Goal: Task Accomplishment & Management: Manage account settings

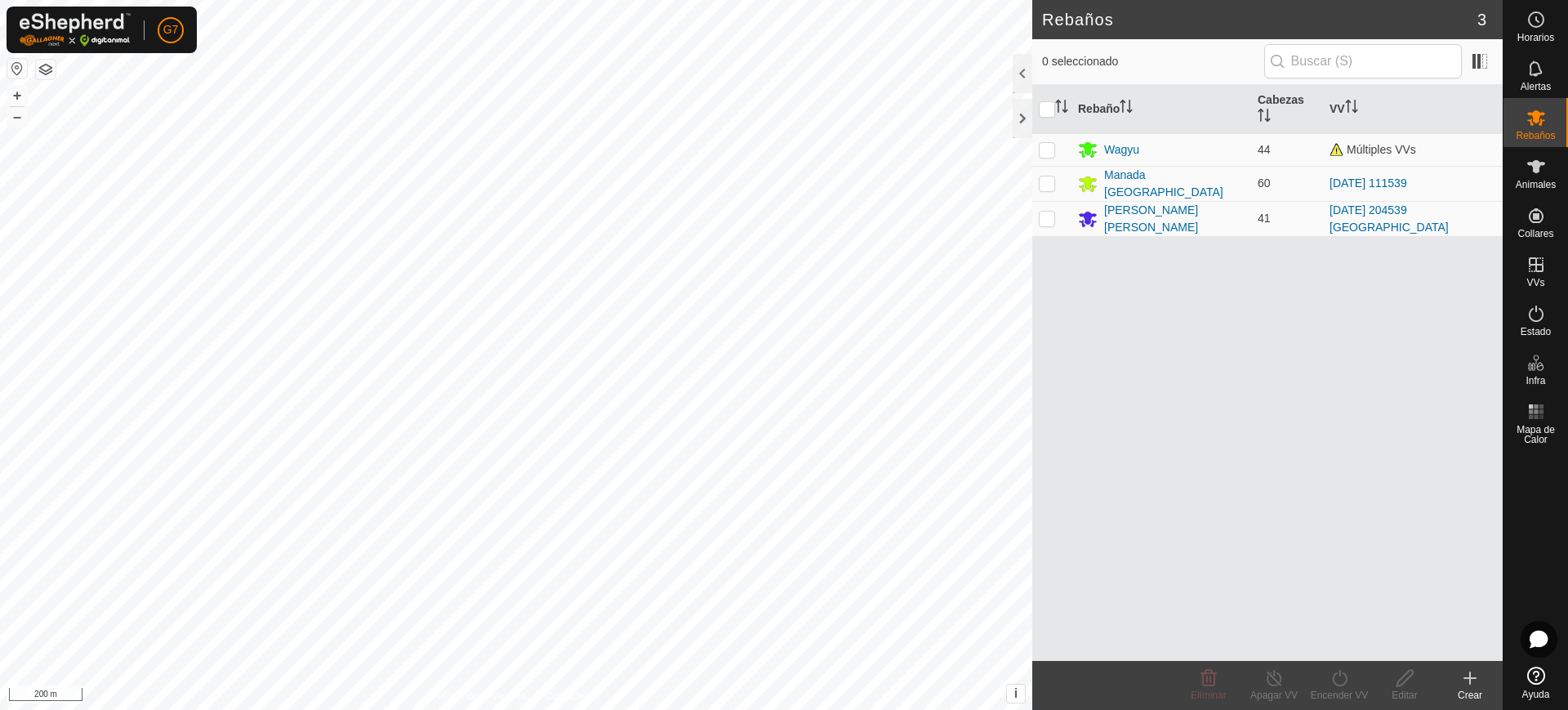
click at [1474, 695] on div "Crear" at bounding box center [1470, 695] width 66 height 15
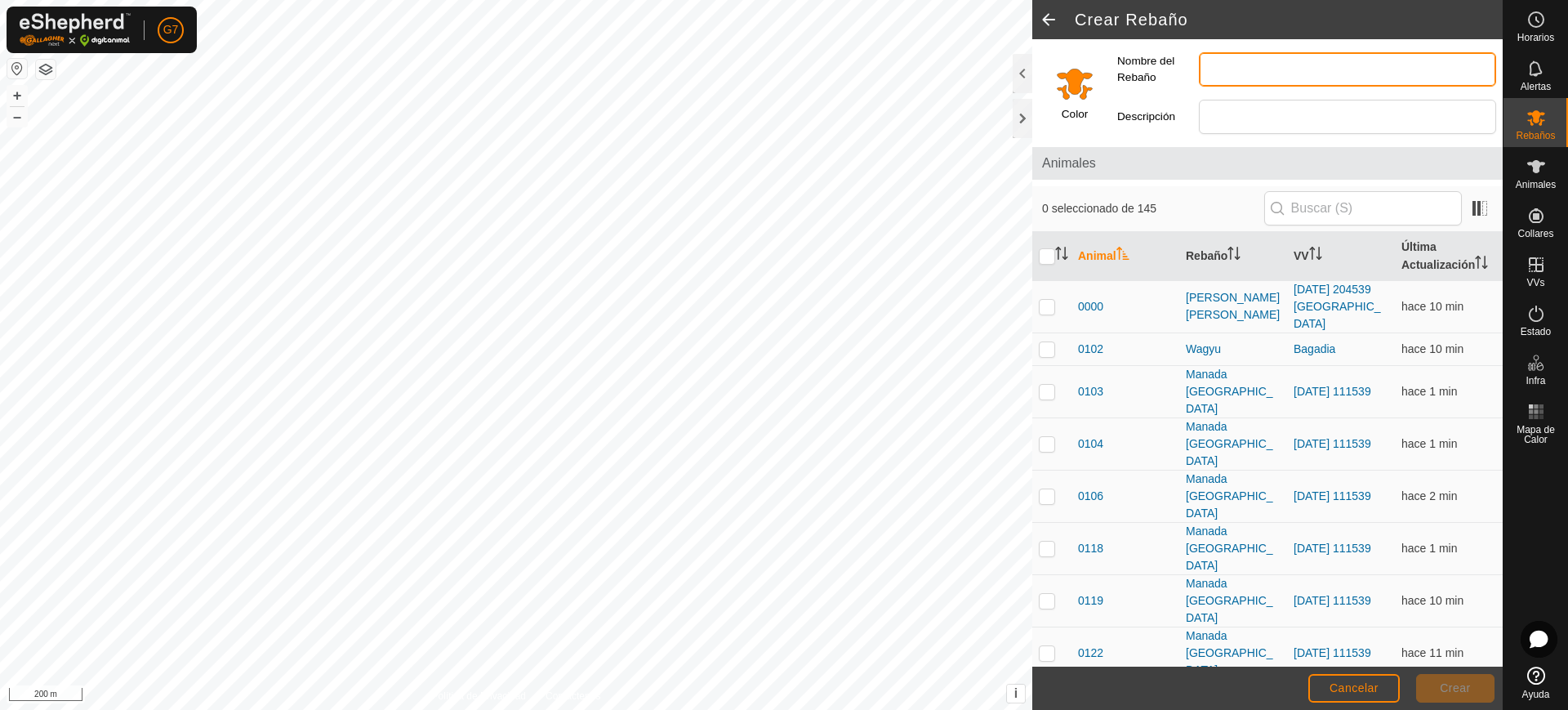
click at [1265, 65] on input "Nombre del Rebaño" at bounding box center [1347, 69] width 297 height 35
type input "Fresnada"
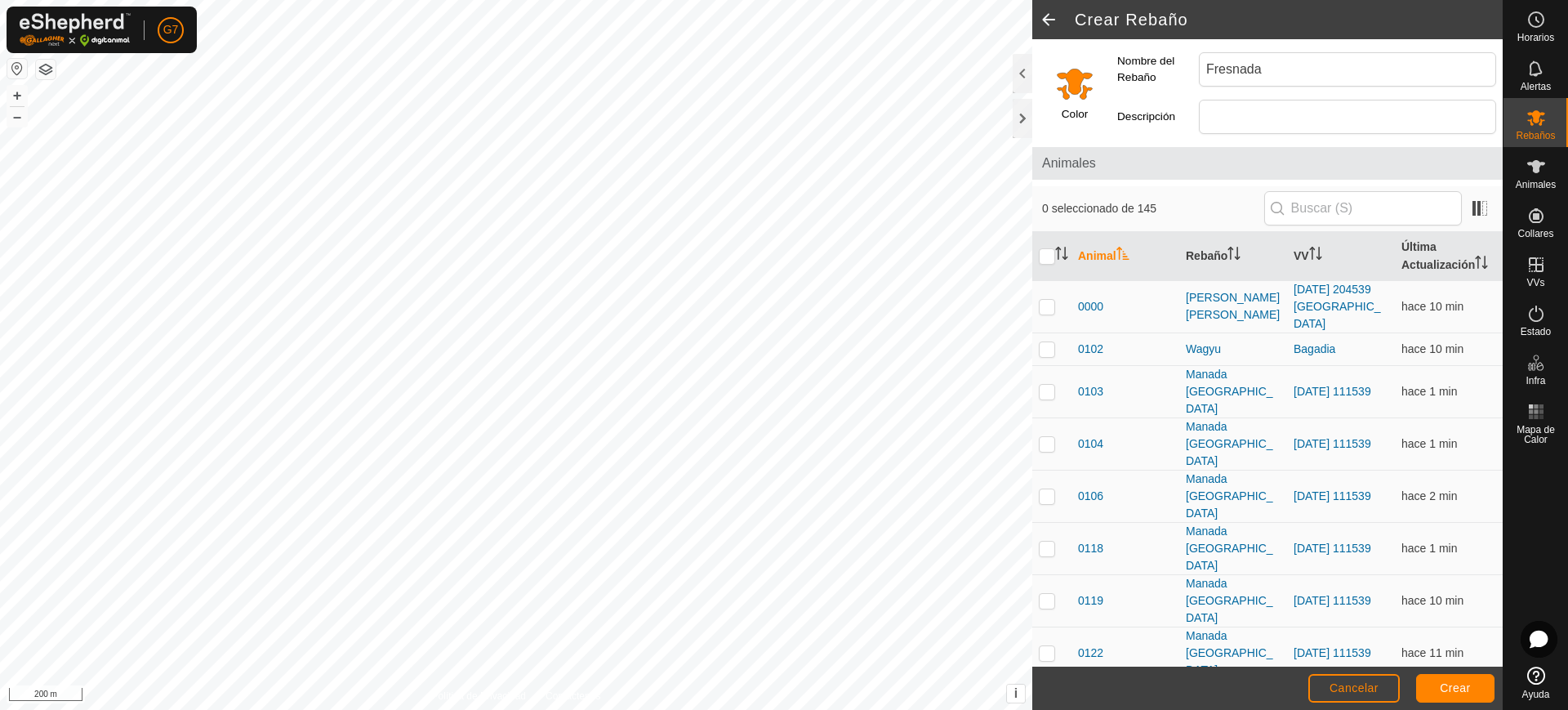
click at [1074, 87] on input "Select a color" at bounding box center [1075, 83] width 39 height 39
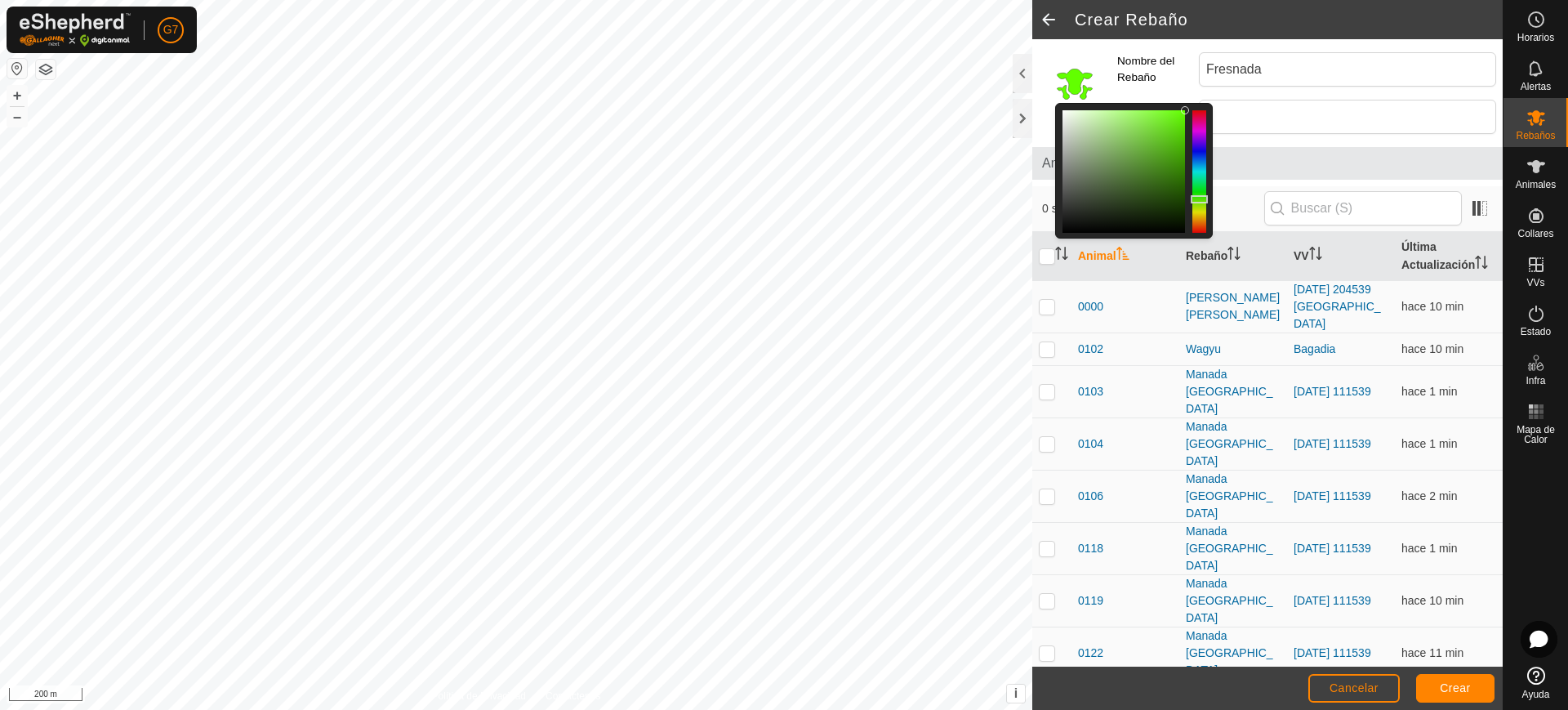
click at [1203, 199] on div at bounding box center [1199, 171] width 14 height 122
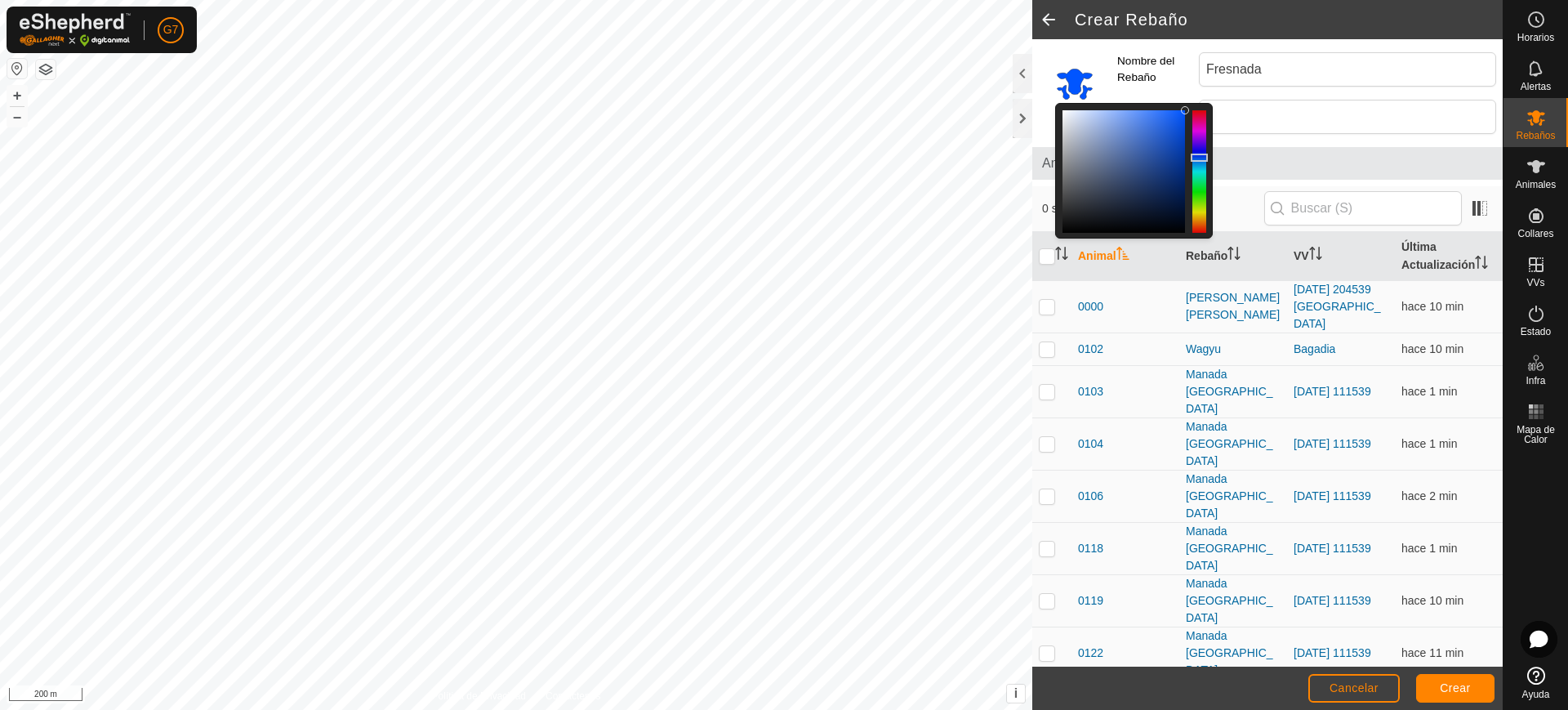
click at [1204, 158] on div at bounding box center [1199, 171] width 14 height 122
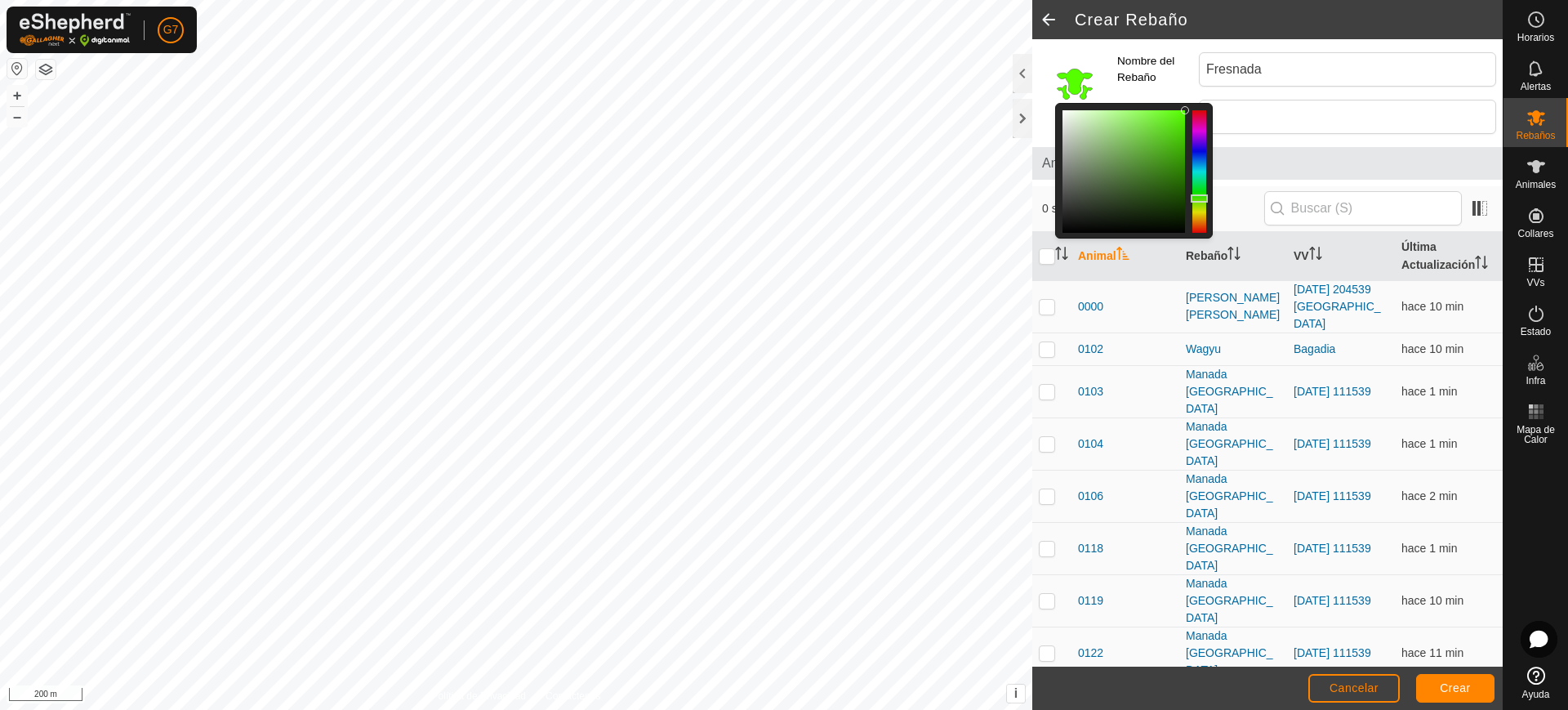
click at [1199, 199] on div at bounding box center [1199, 171] width 14 height 122
click at [1197, 213] on div at bounding box center [1199, 171] width 14 height 122
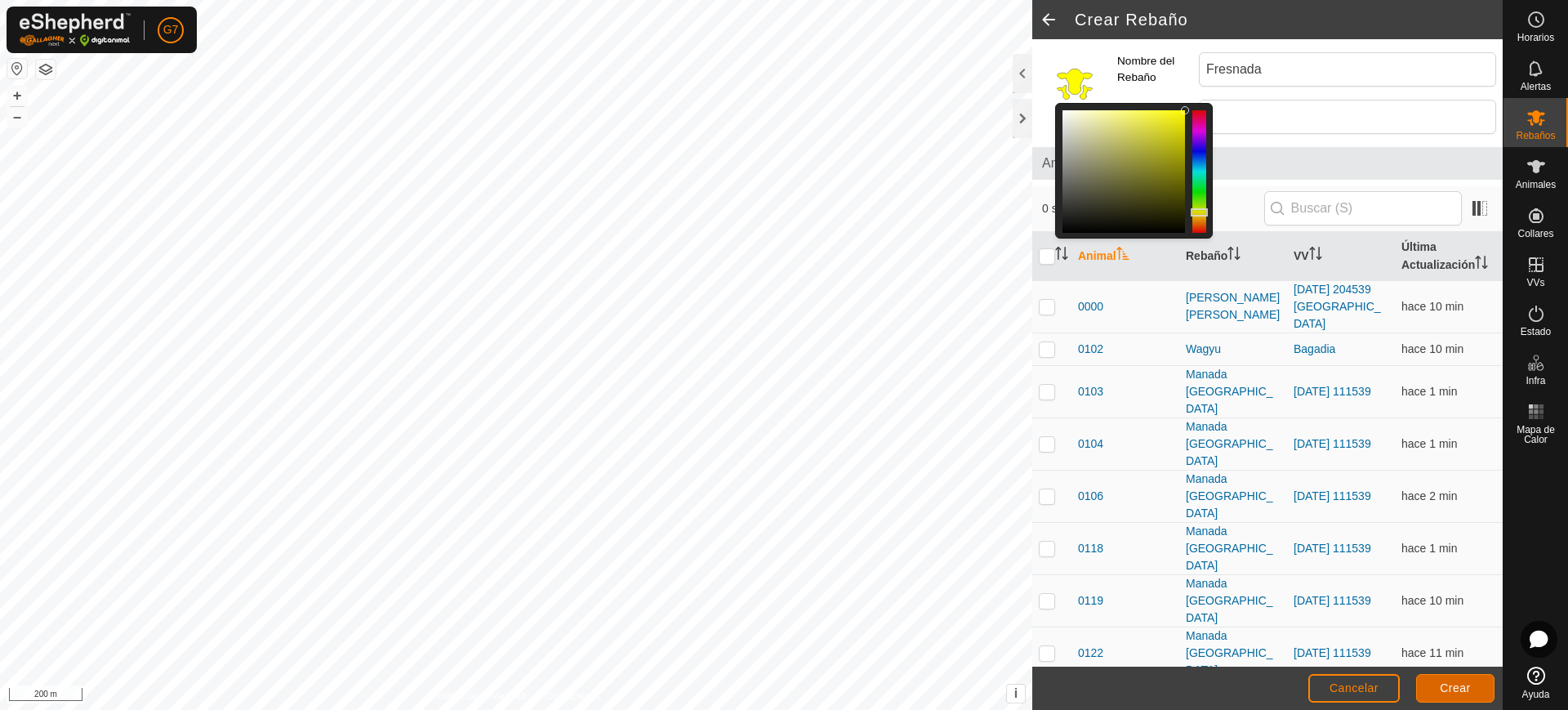
click at [1469, 690] on span "Crear" at bounding box center [1455, 688] width 31 height 13
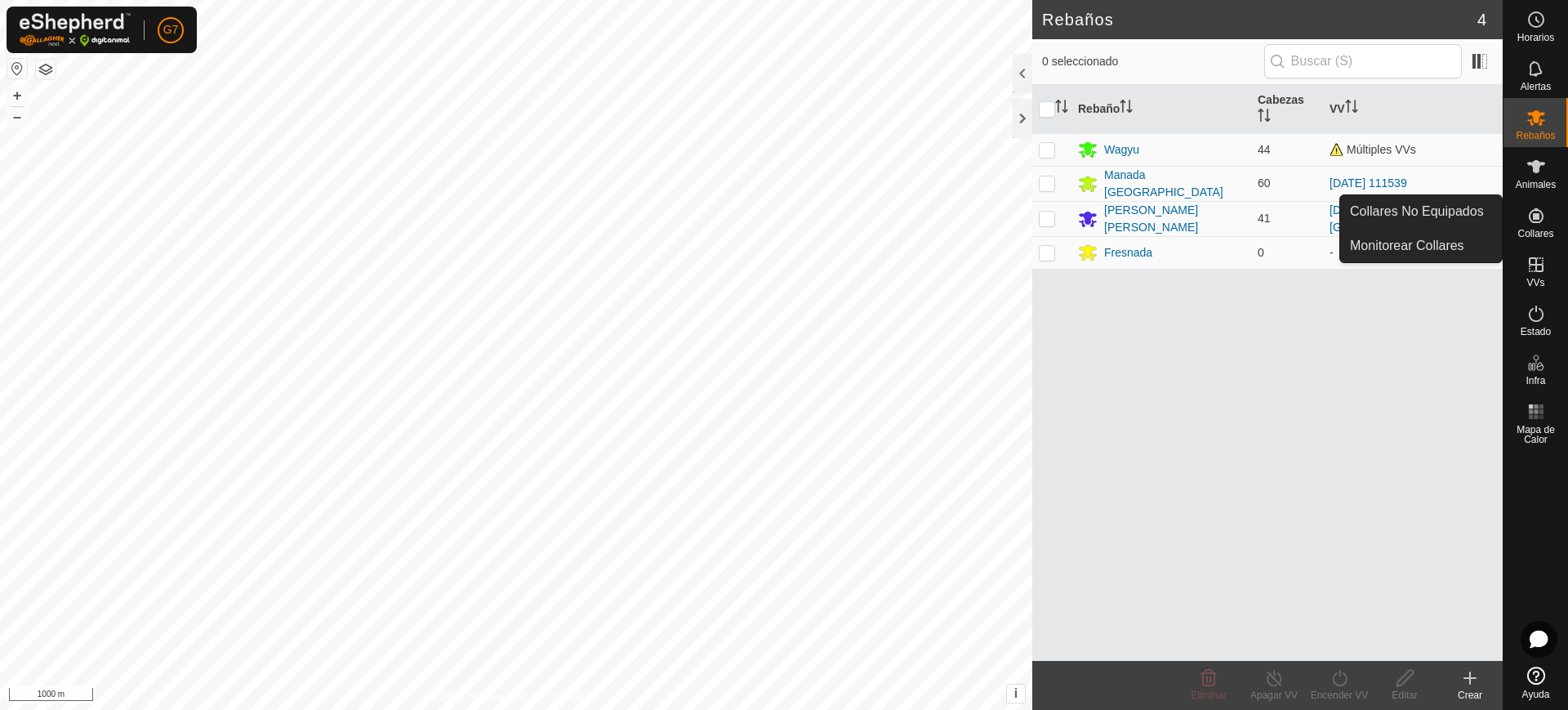
click at [1533, 207] on icon at bounding box center [1536, 215] width 19 height 20
click at [1456, 206] on link "Collares No Equipados" at bounding box center [1420, 211] width 161 height 33
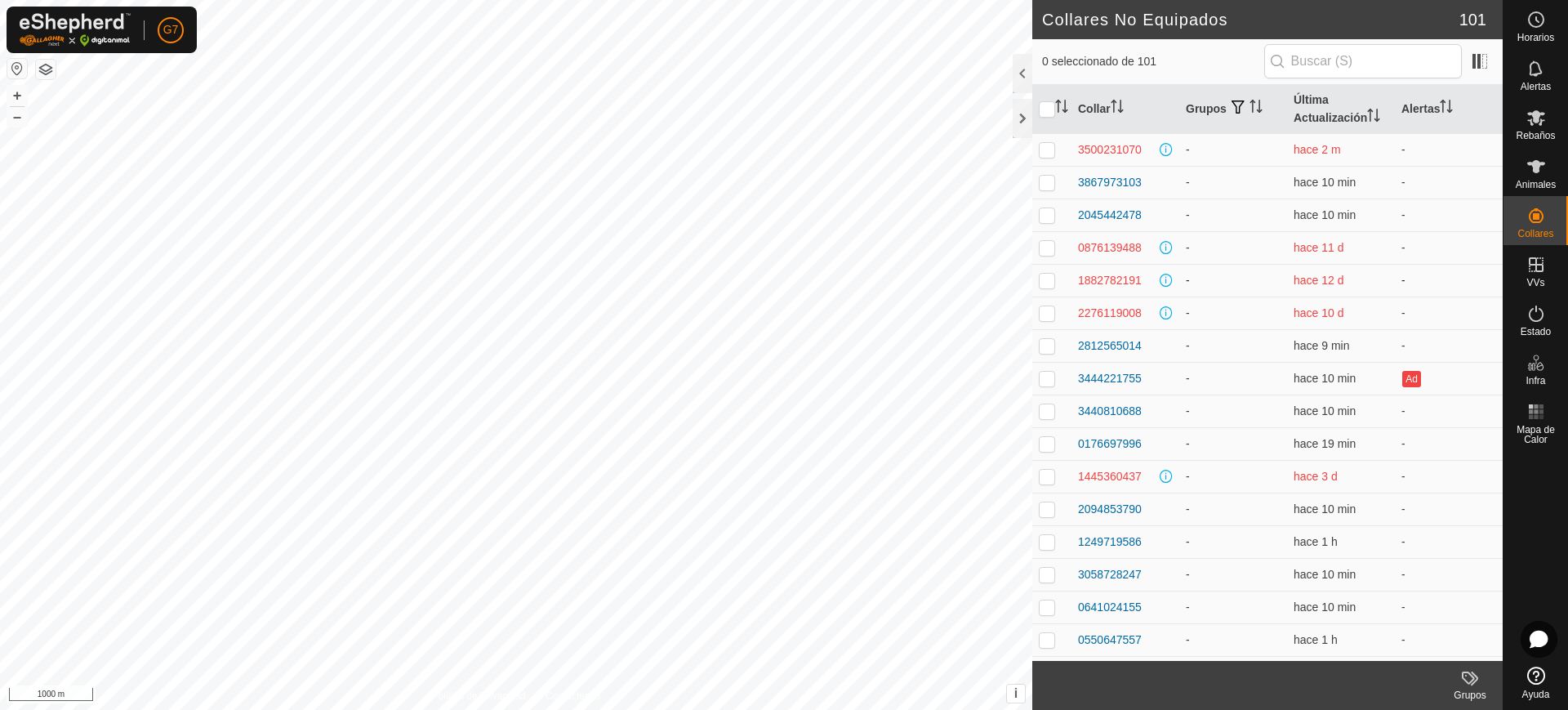
scroll to position [2774, 0]
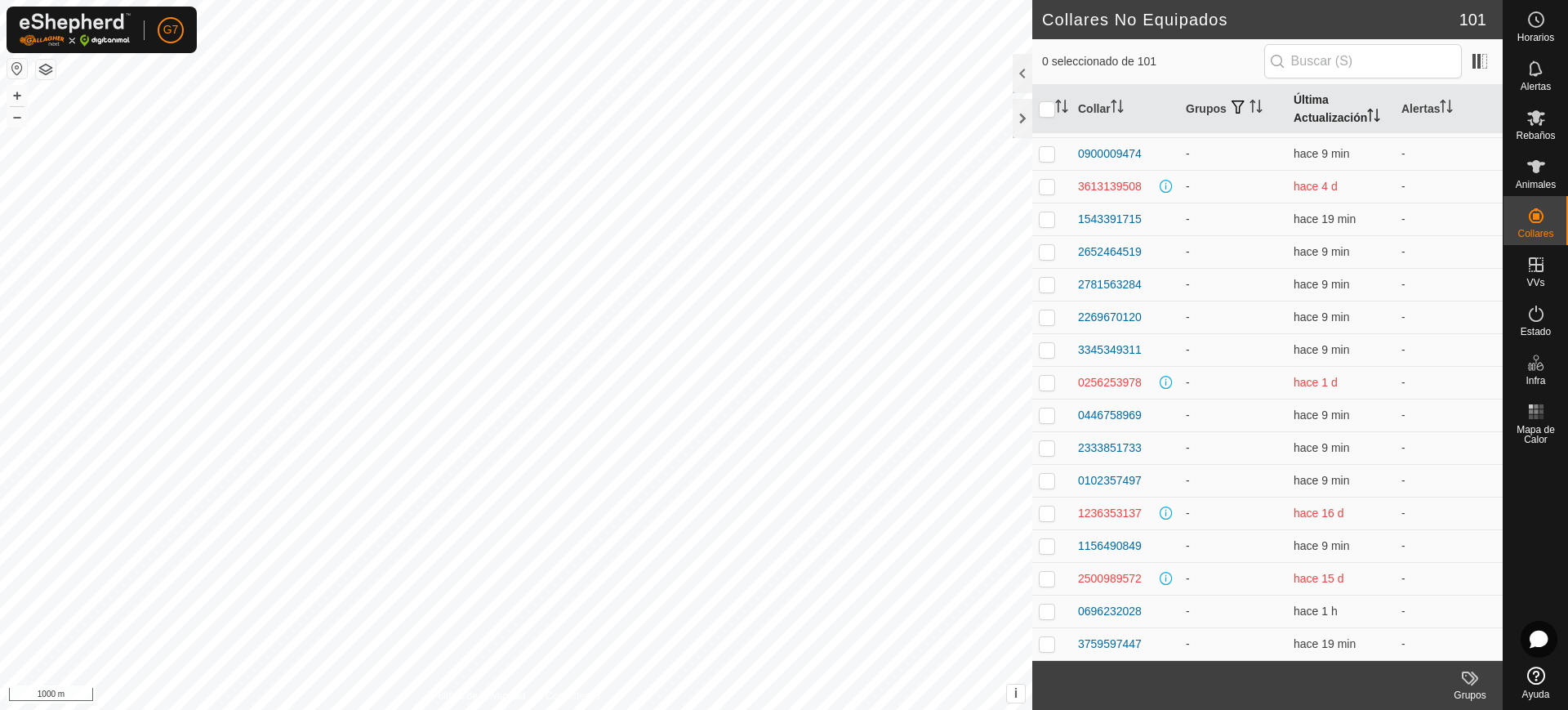
click at [1368, 106] on th "Última Actualización" at bounding box center [1341, 109] width 108 height 49
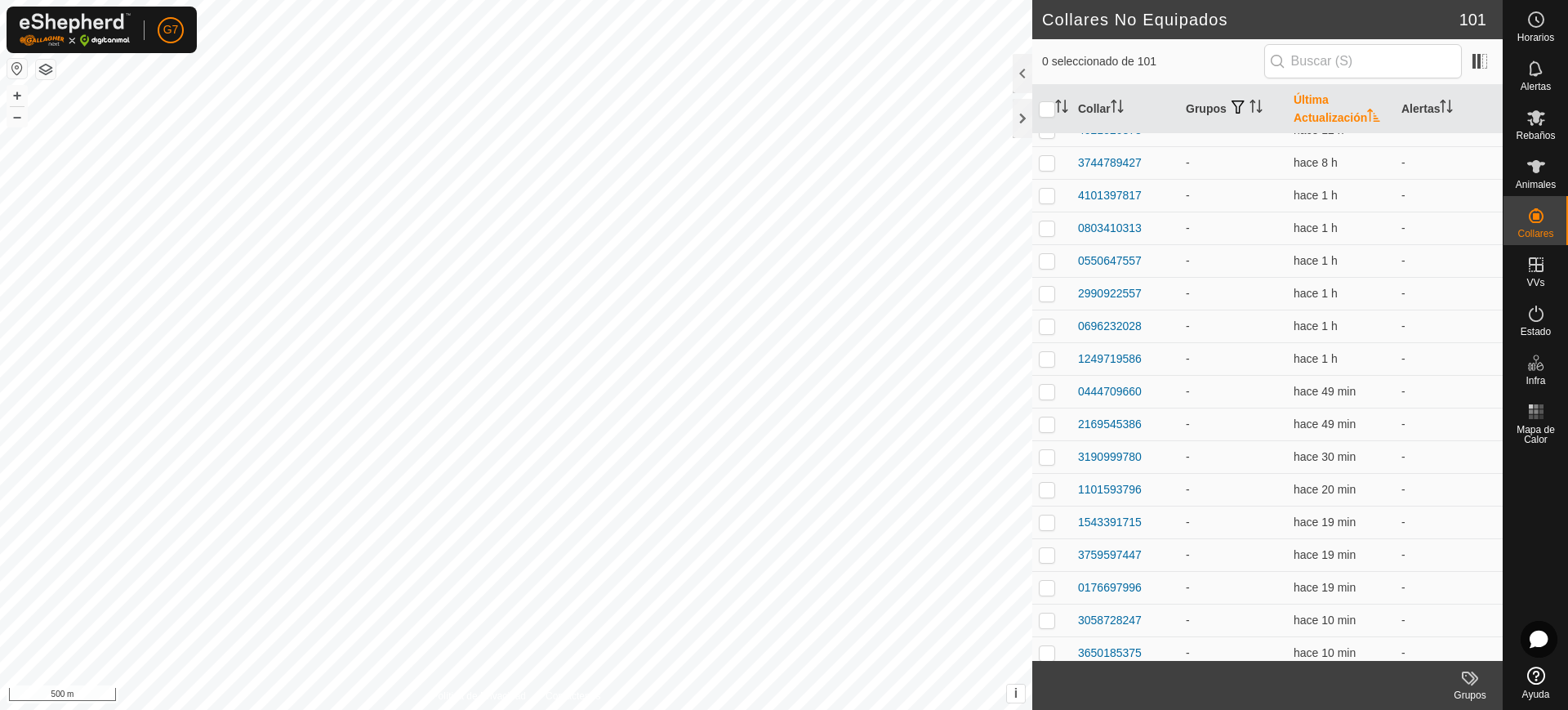
scroll to position [938, 0]
click at [1522, 183] on span "Animales" at bounding box center [1535, 184] width 40 height 10
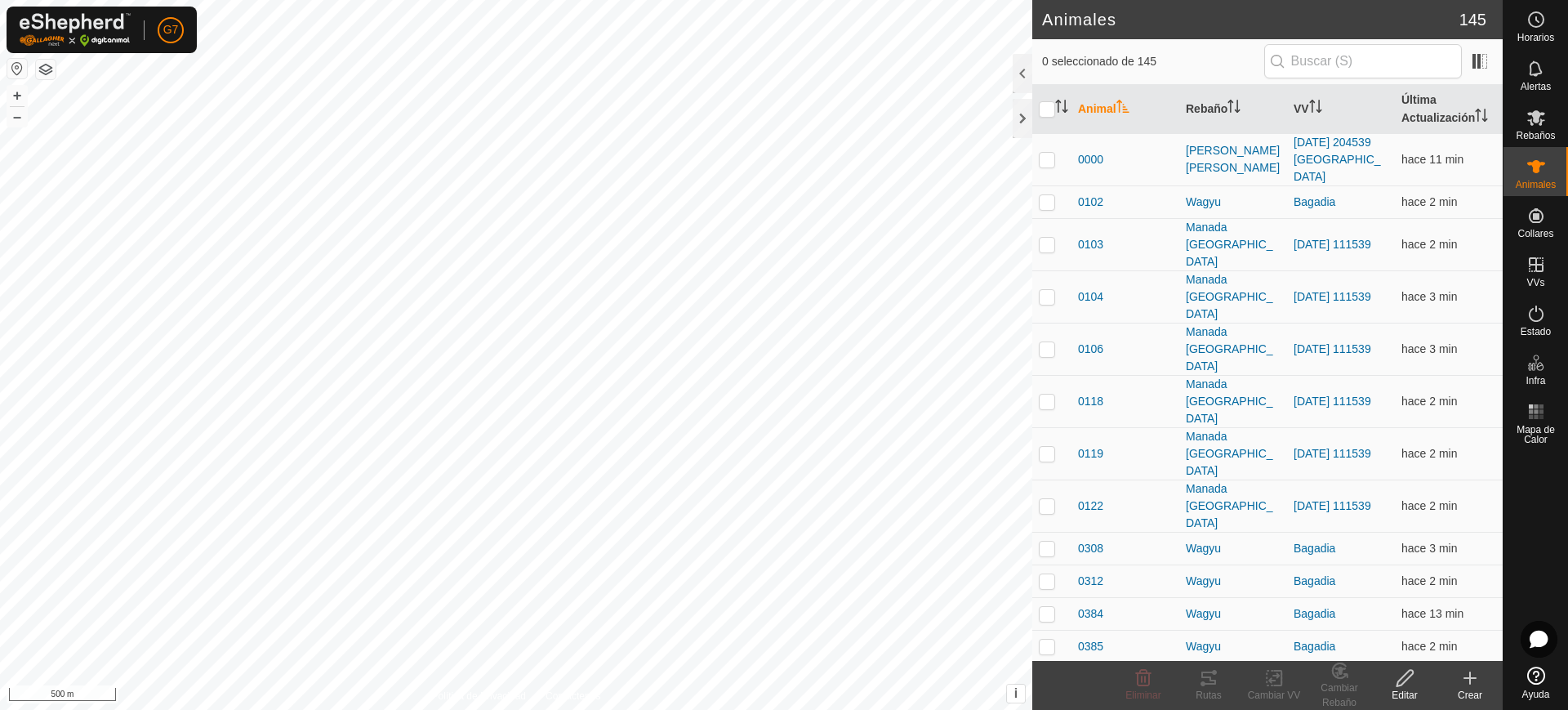
click at [1475, 679] on icon at bounding box center [1470, 678] width 19 height 20
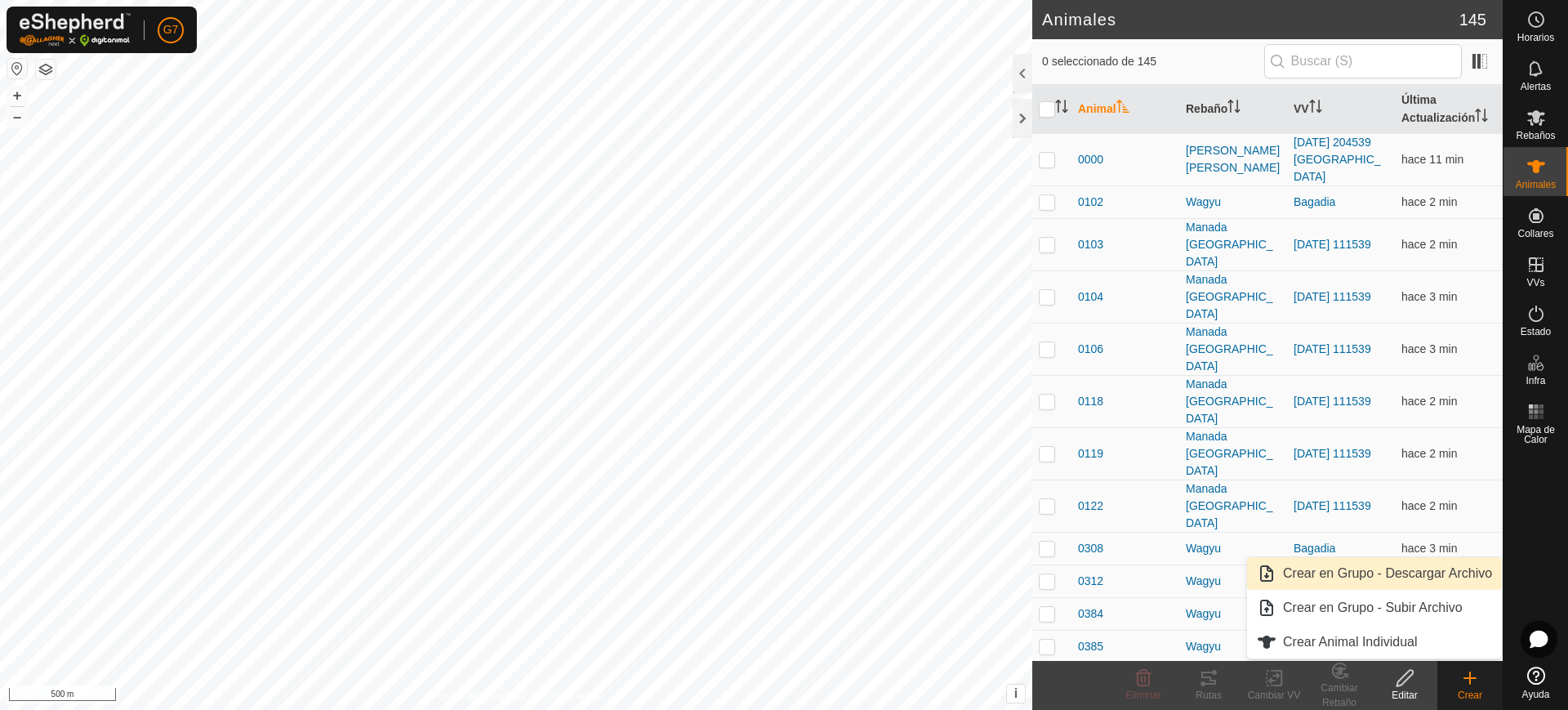
click at [1365, 580] on link "Crear en Grupo - Descargar Archivo" at bounding box center [1374, 573] width 255 height 33
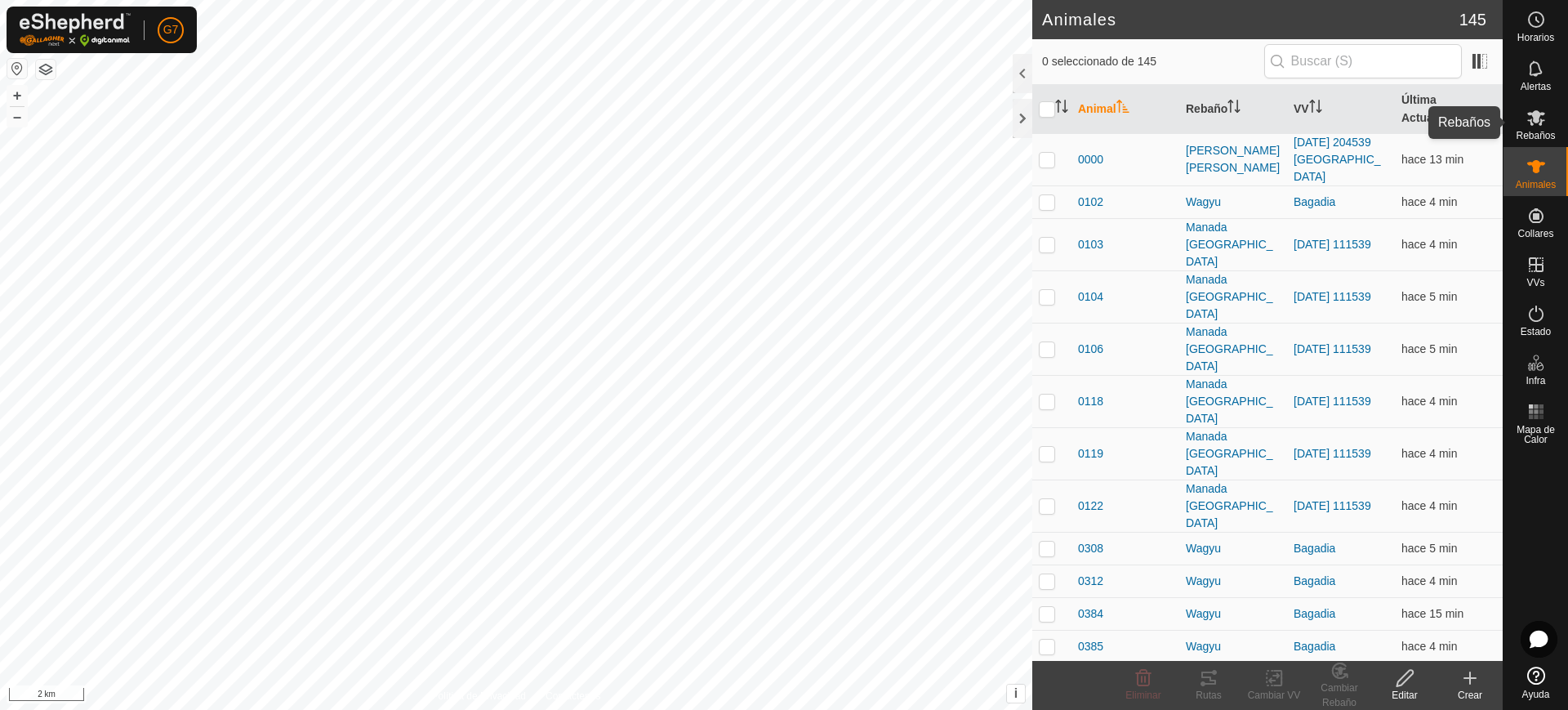
click at [1536, 120] on icon at bounding box center [1536, 118] width 18 height 16
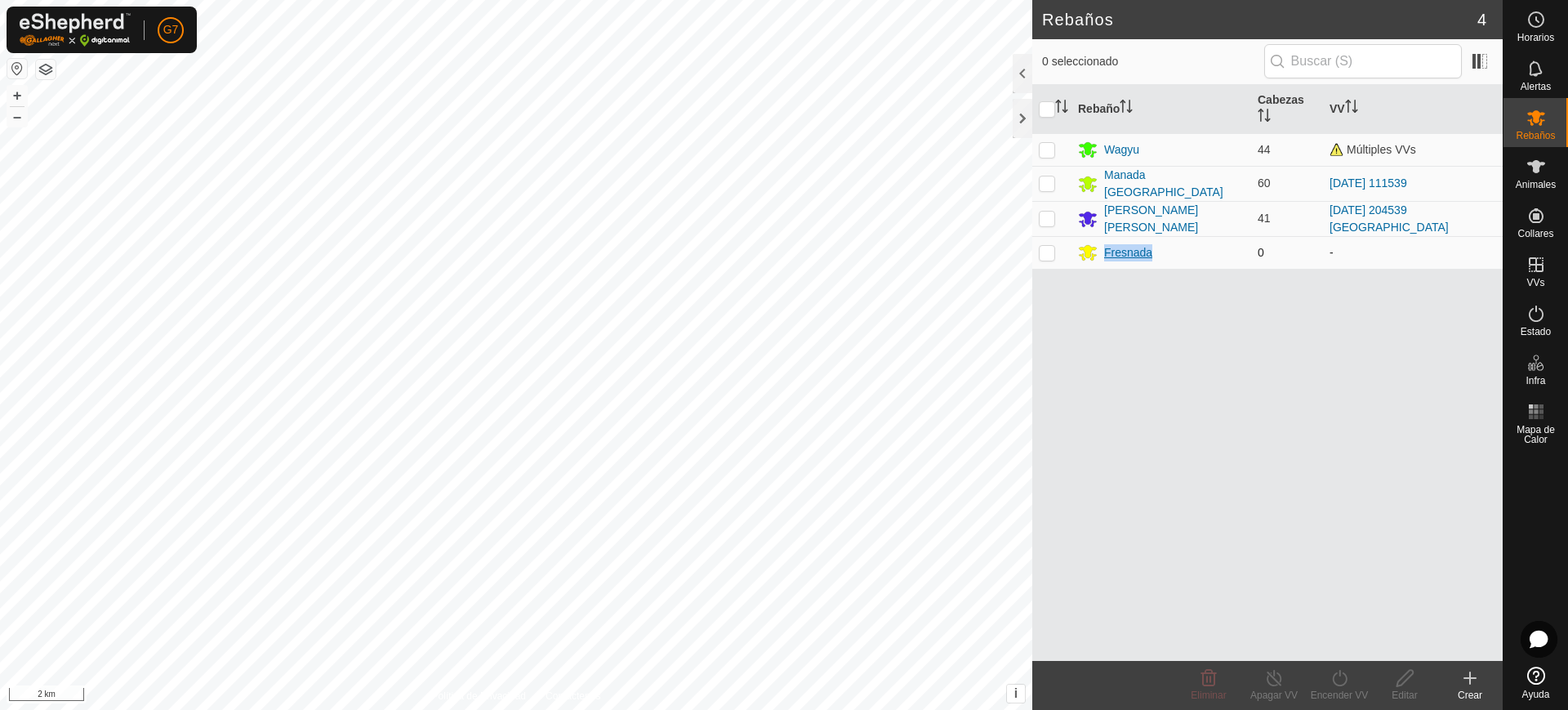
drag, startPoint x: 1163, startPoint y: 248, endPoint x: 1103, endPoint y: 246, distance: 60.0
click at [1103, 246] on div "Fresnada" at bounding box center [1161, 253] width 167 height 20
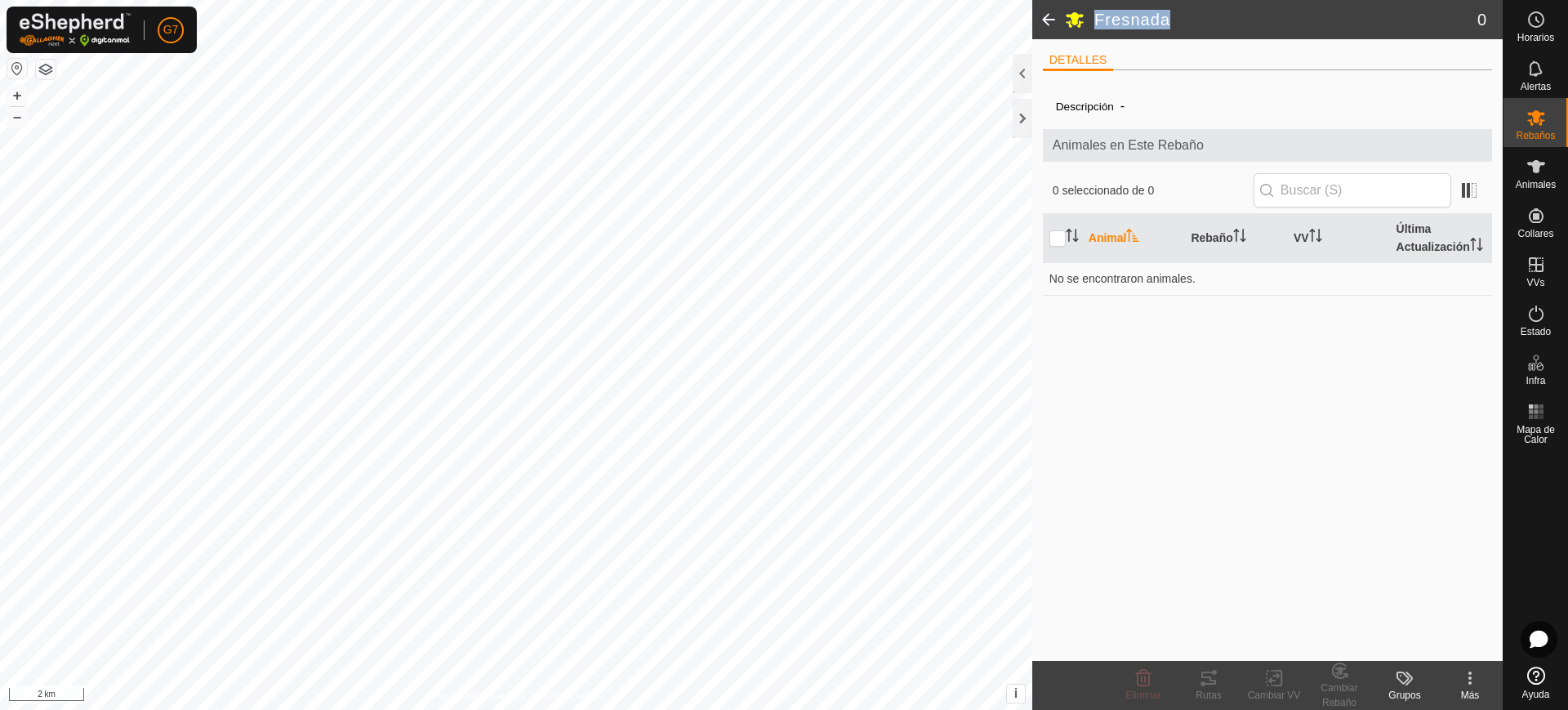
drag, startPoint x: 1175, startPoint y: 23, endPoint x: 1071, endPoint y: 12, distance: 104.6
click at [1071, 12] on header "Fresnada 0" at bounding box center [1267, 20] width 470 height 39
copy h2 "Fresnada"
click at [1048, 12] on span at bounding box center [1048, 20] width 33 height 39
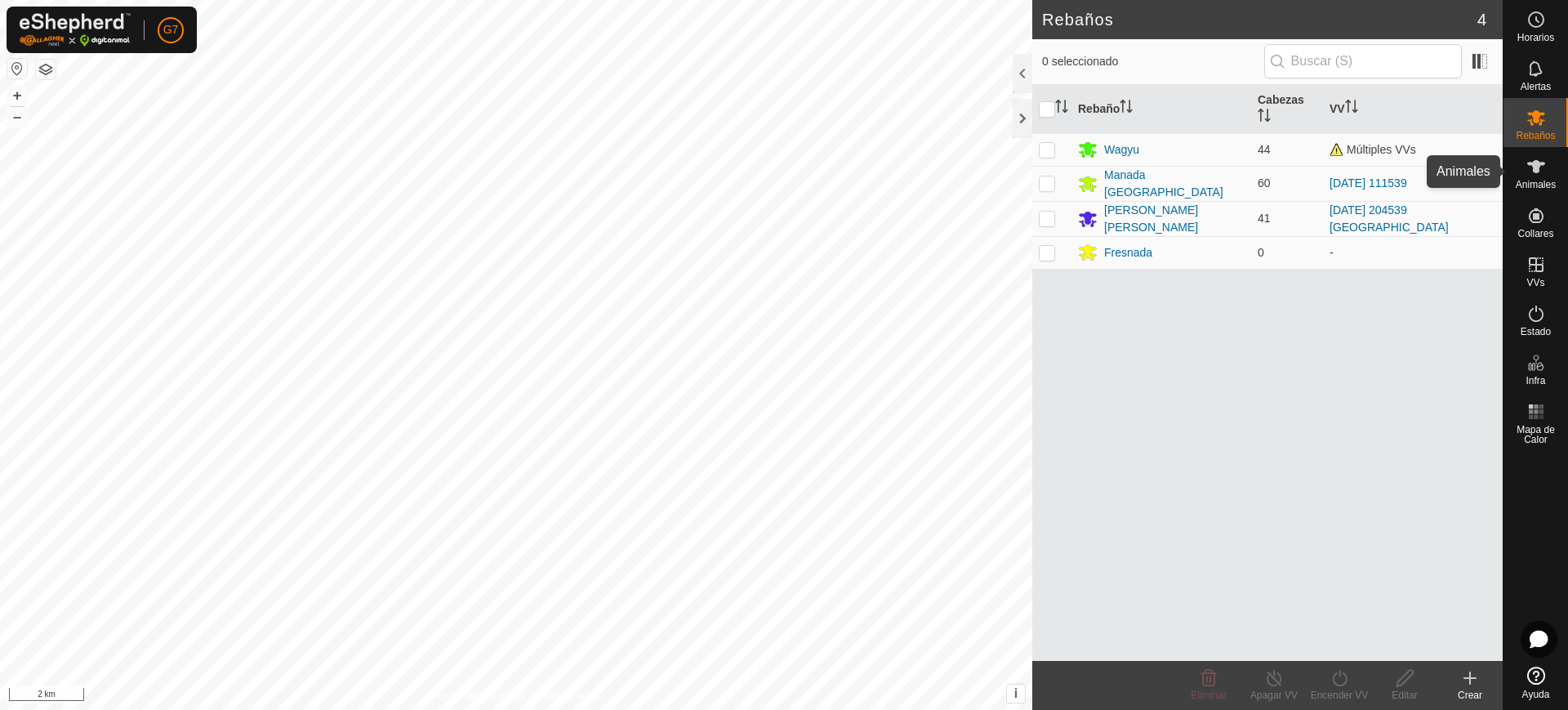
click at [1541, 176] on icon at bounding box center [1536, 167] width 19 height 20
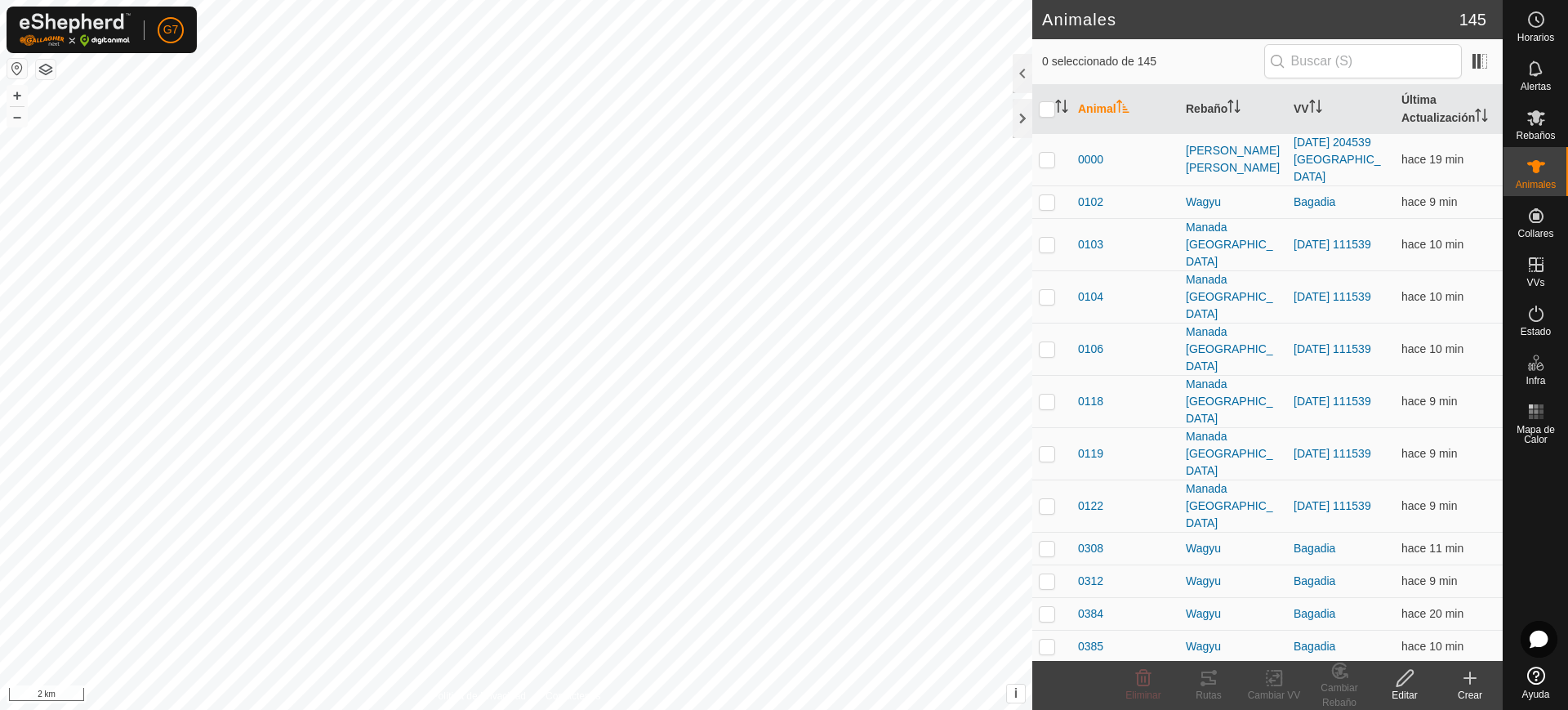
click at [1483, 678] on create-svg-icon at bounding box center [1470, 678] width 66 height 20
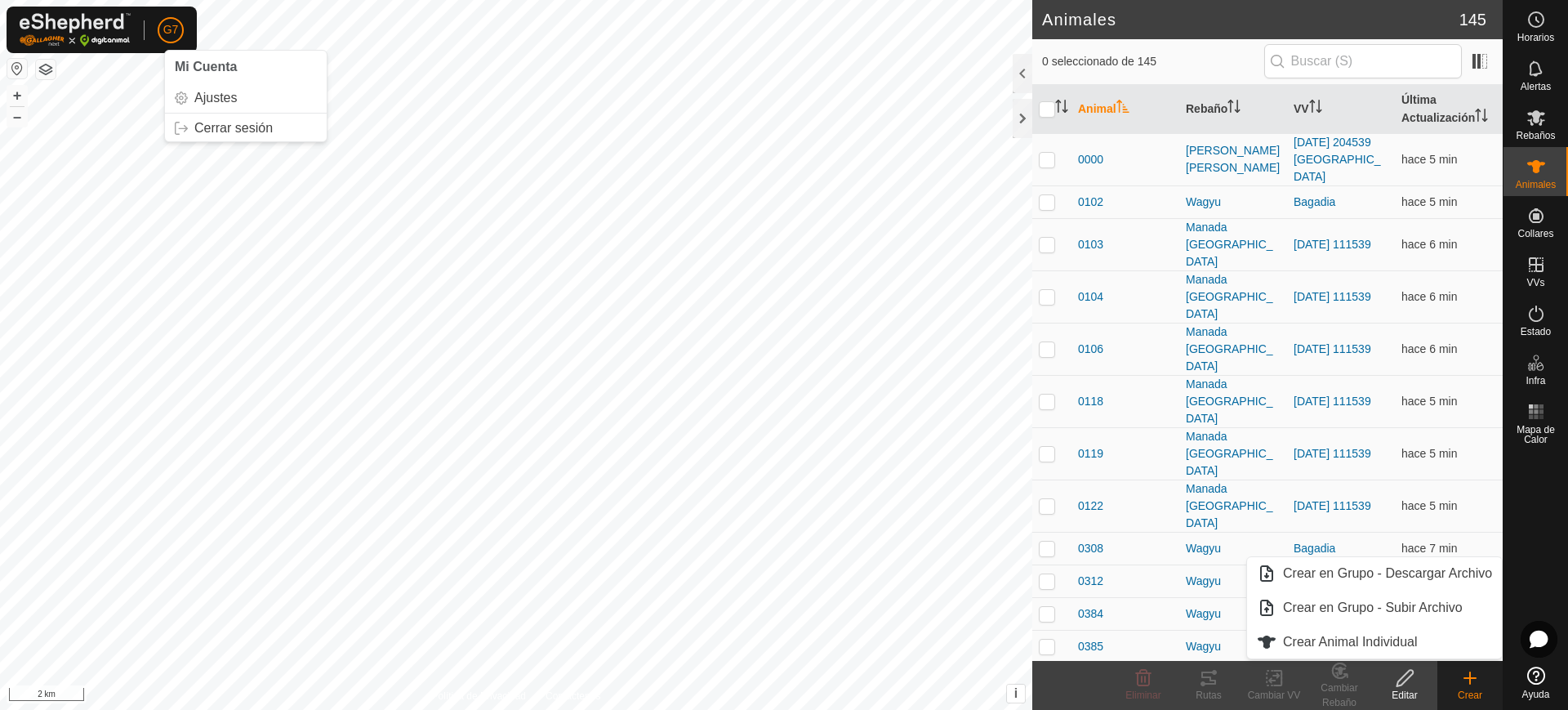
click at [172, 22] on span "G7" at bounding box center [171, 29] width 16 height 17
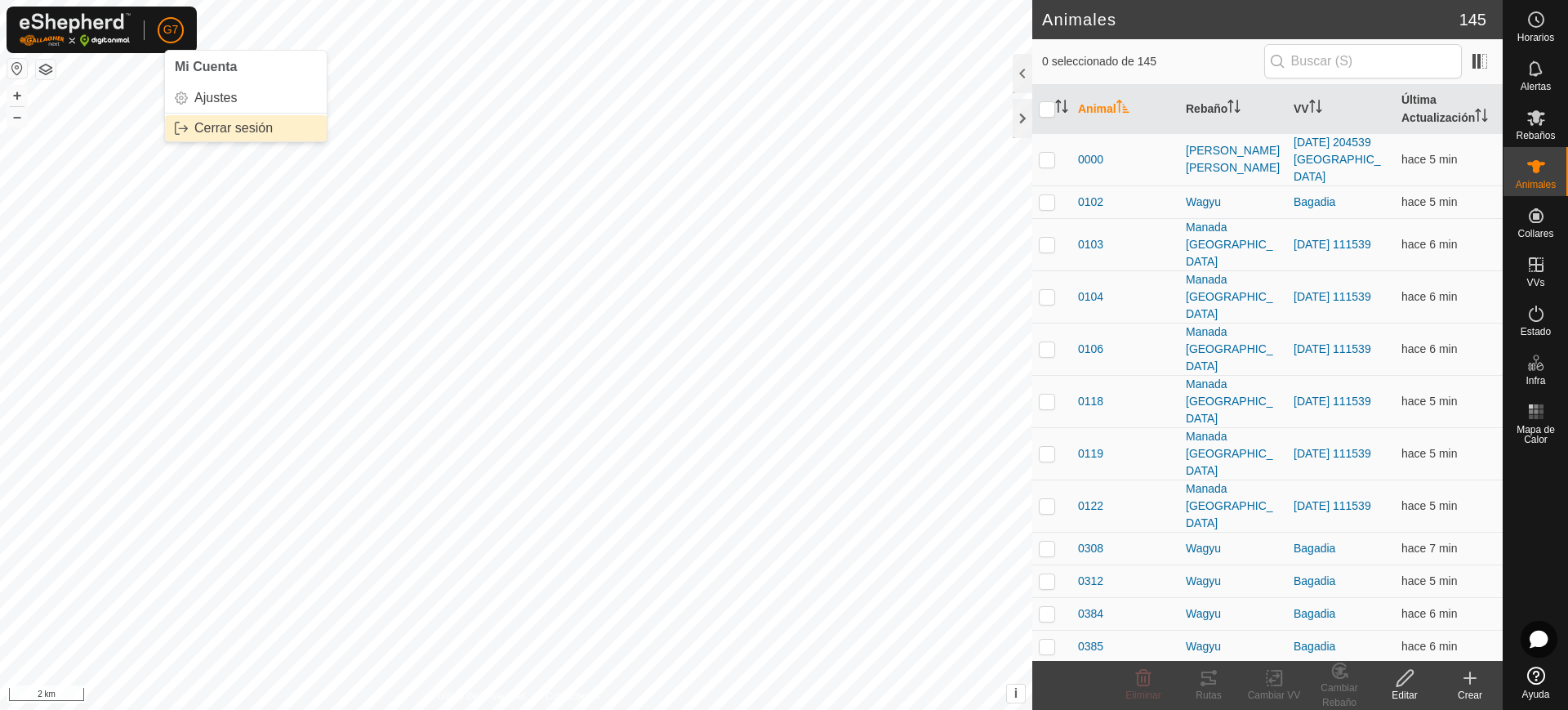
click at [231, 123] on link "Cerrar sesión" at bounding box center [245, 128] width 161 height 26
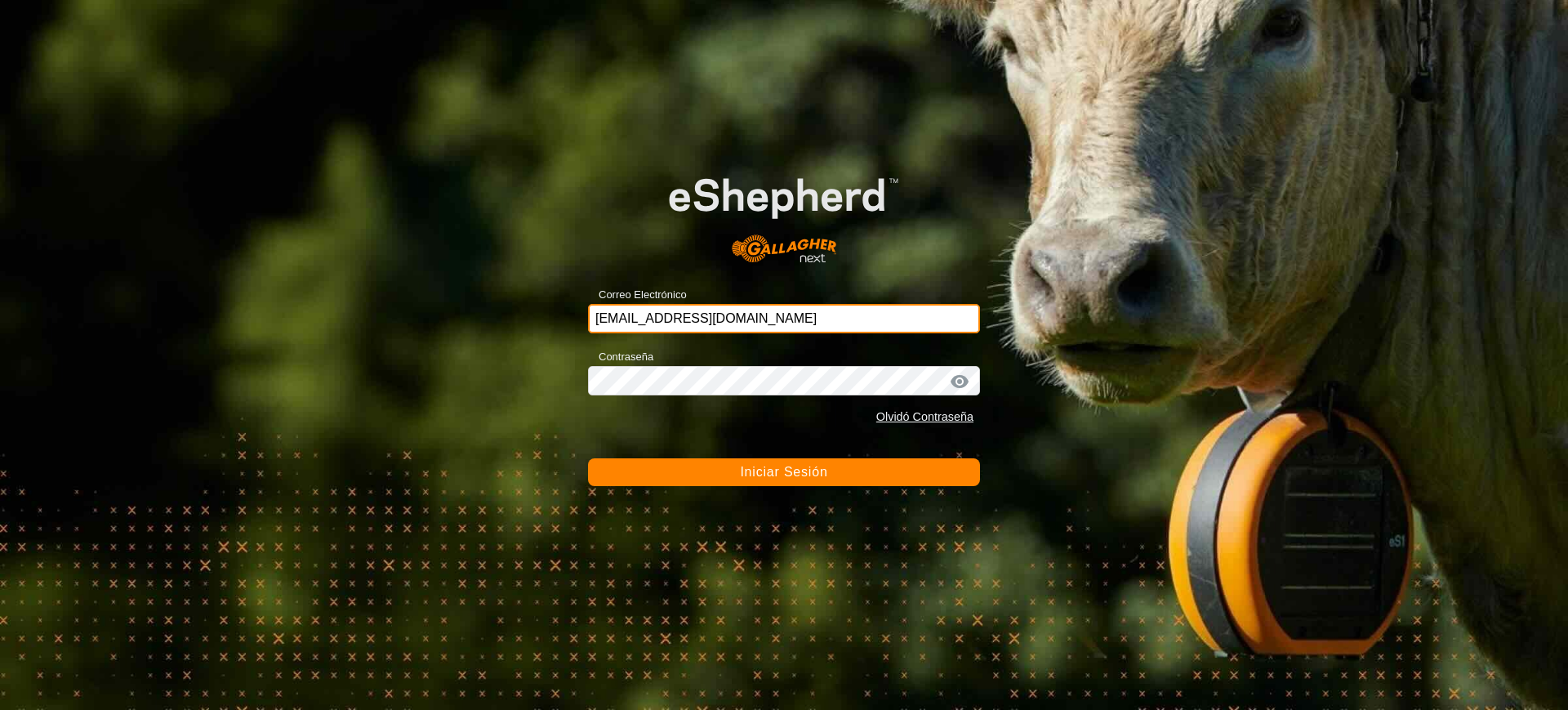
drag, startPoint x: 848, startPoint y: 324, endPoint x: 514, endPoint y: 339, distance: 334.3
click at [514, 339] on div "Correo Electrónico [PERSON_NAME][EMAIL_ADDRESS][DOMAIN_NAME] Contraseña Olvidó …" at bounding box center [784, 355] width 1568 height 710
paste input "[PERSON_NAME]"
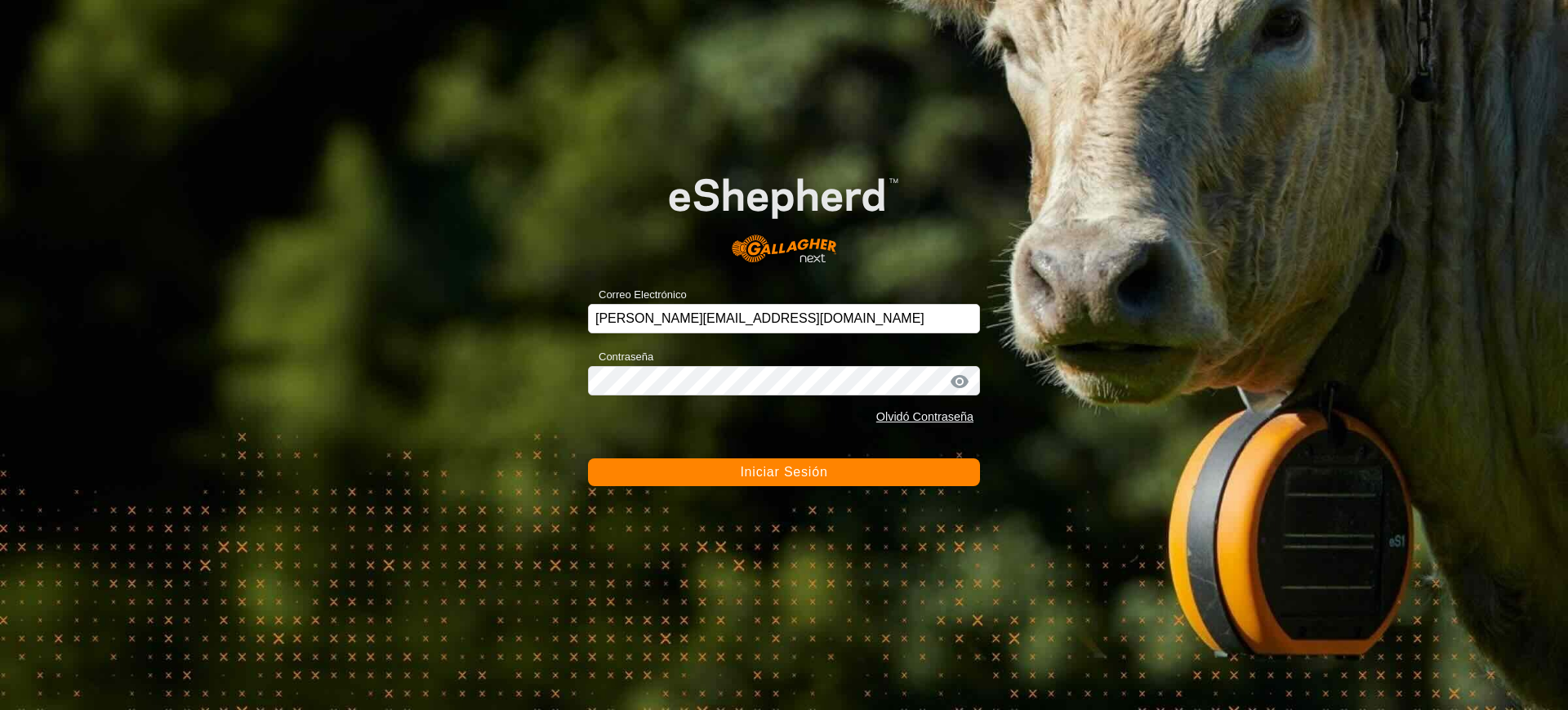
type input "[PERSON_NAME][EMAIL_ADDRESS][DOMAIN_NAME]"
click at [726, 471] on button "Iniciar Sesión" at bounding box center [784, 472] width 392 height 27
